Goal: Information Seeking & Learning: Understand process/instructions

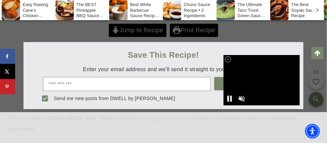
scroll to position [331, 0]
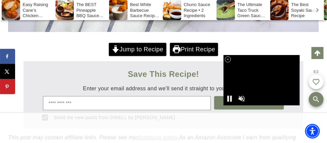
click at [125, 49] on link "Jump to Recipe" at bounding box center [138, 50] width 58 height 14
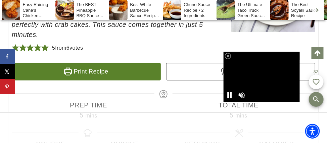
click at [85, 63] on link "Print Recipe" at bounding box center [86, 71] width 149 height 17
